Goal: Information Seeking & Learning: Learn about a topic

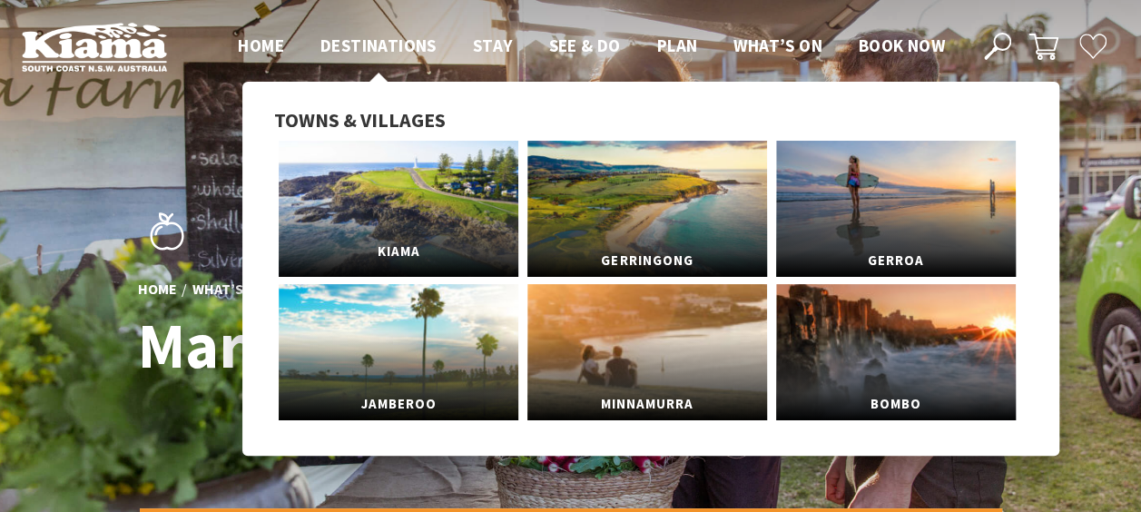
click at [379, 202] on link "Kiama" at bounding box center [399, 209] width 240 height 136
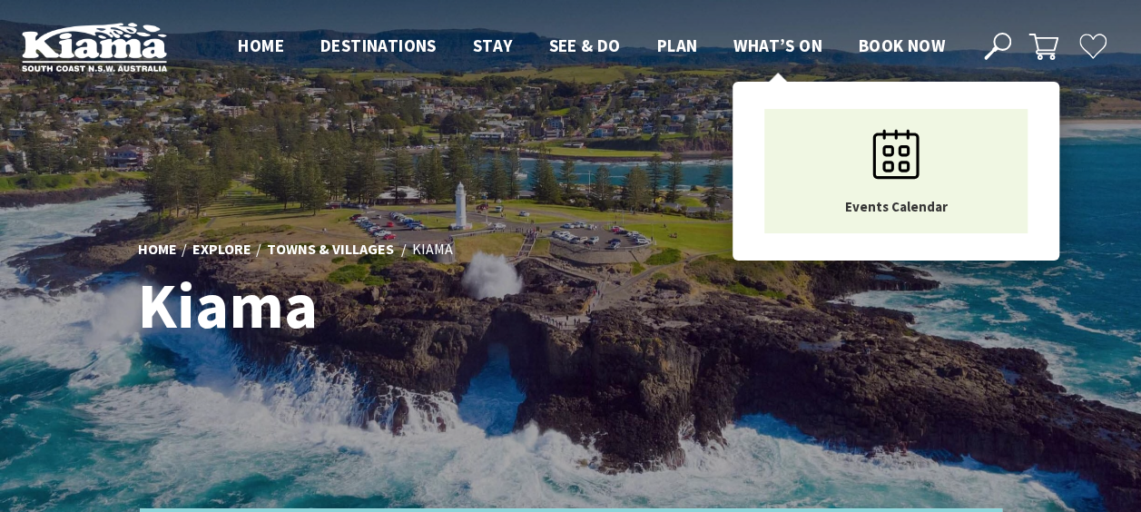
scroll to position [601, 1157]
click at [762, 38] on span "What’s On" at bounding box center [778, 45] width 89 height 22
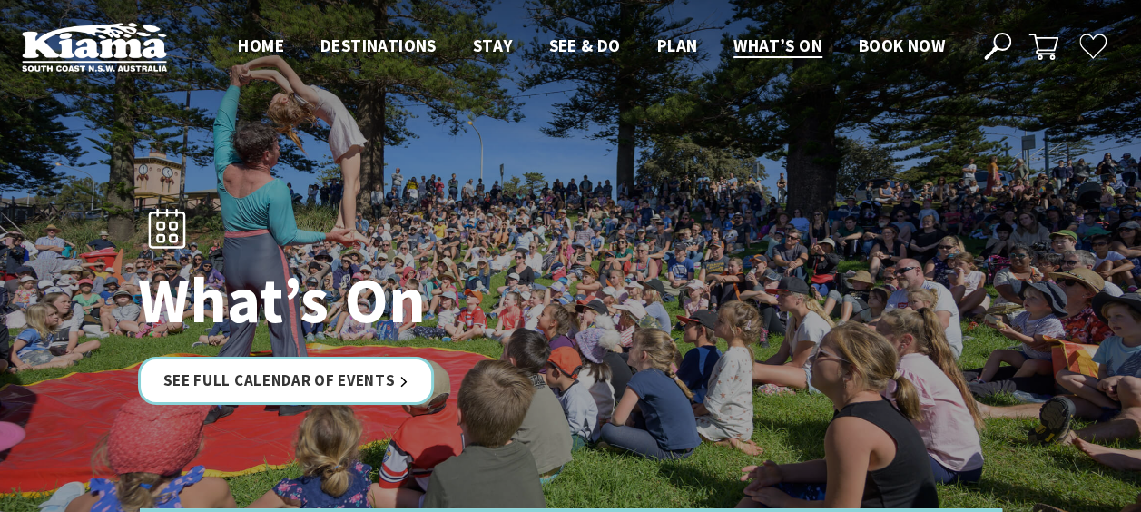
scroll to position [302, 0]
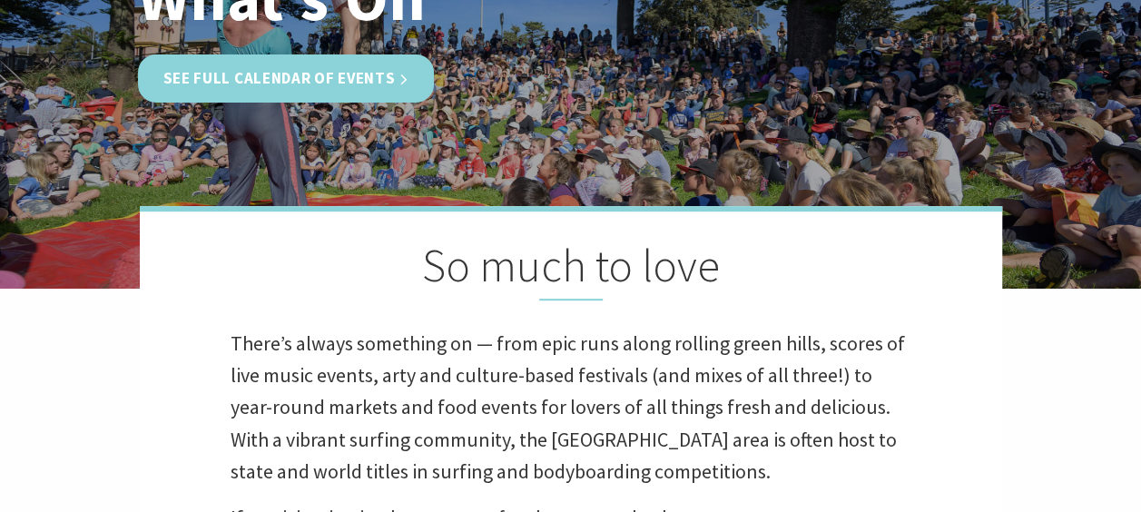
click at [299, 71] on link "See Full Calendar of Events" at bounding box center [286, 78] width 297 height 48
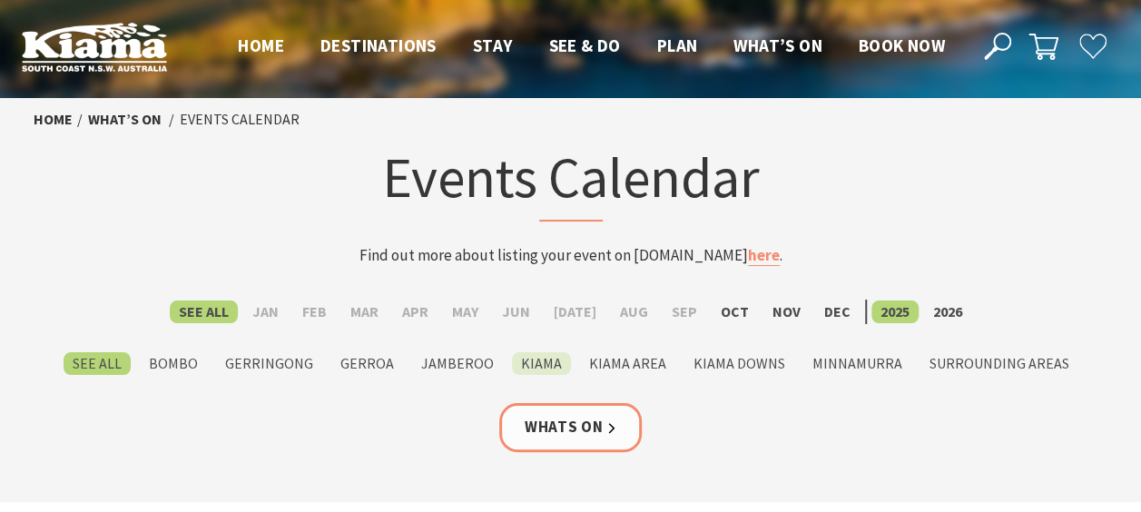
click at [539, 362] on label "Kiama" at bounding box center [541, 363] width 59 height 23
click at [0, 0] on input "Kiama" at bounding box center [0, 0] width 0 height 0
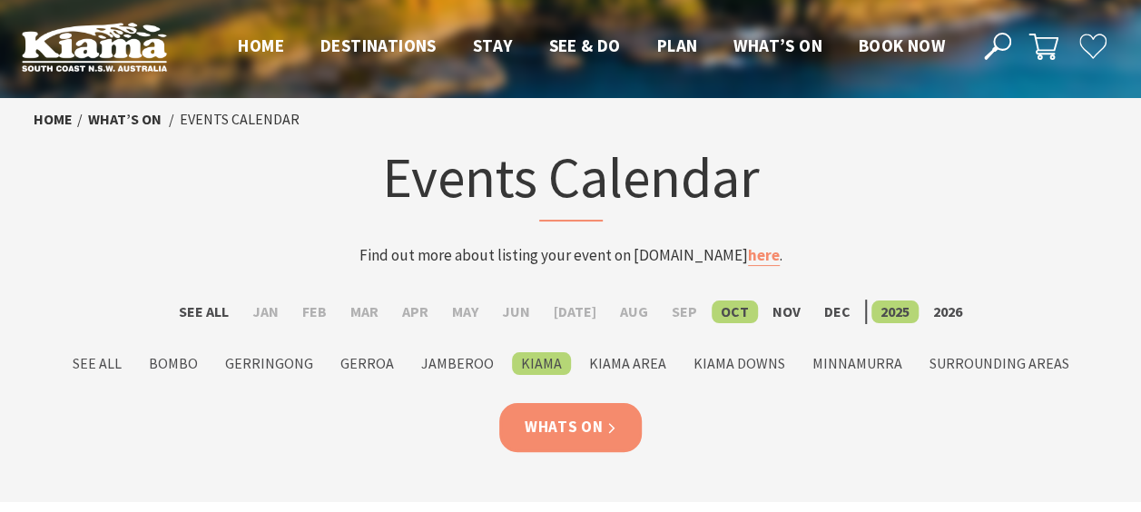
click at [561, 421] on link "Whats On" at bounding box center [570, 427] width 143 height 48
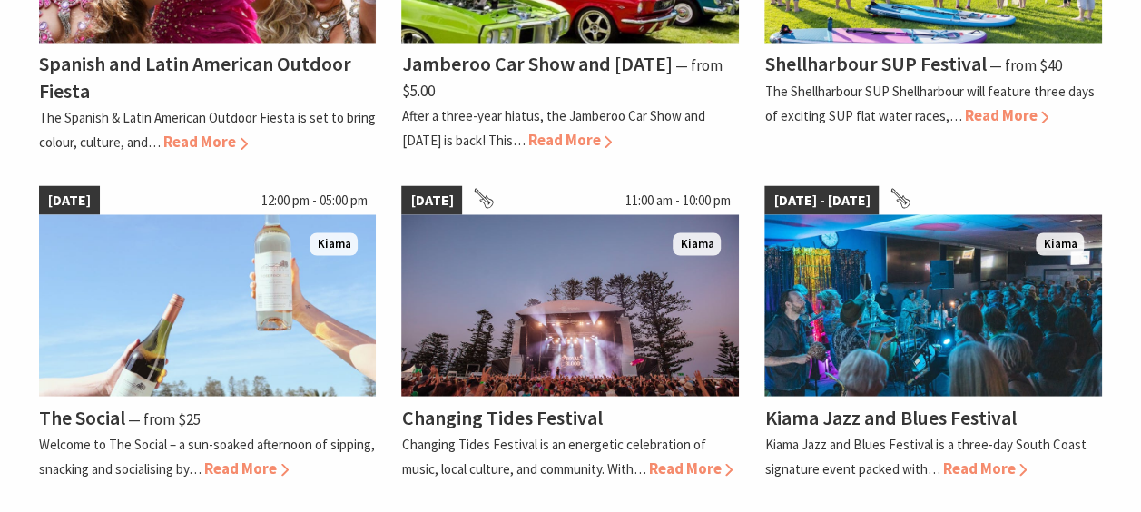
scroll to position [1210, 0]
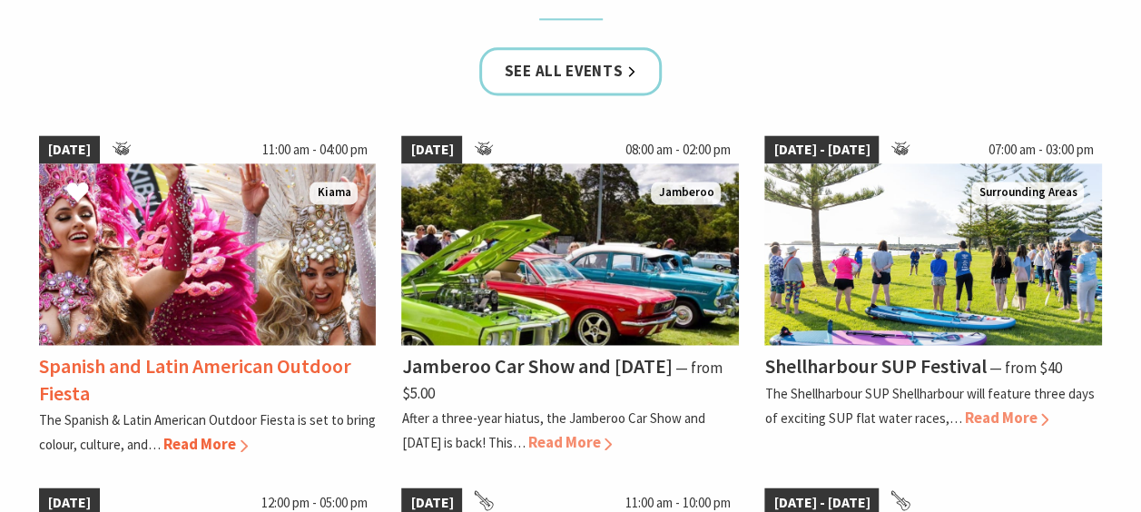
click at [218, 439] on span "Read More" at bounding box center [205, 444] width 84 height 20
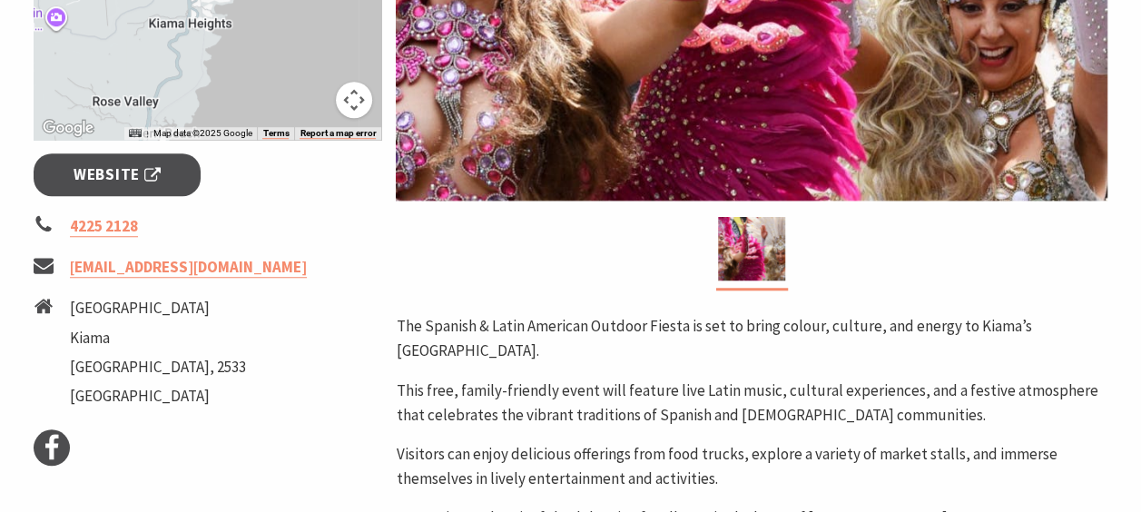
scroll to position [908, 0]
